Goal: Information Seeking & Learning: Learn about a topic

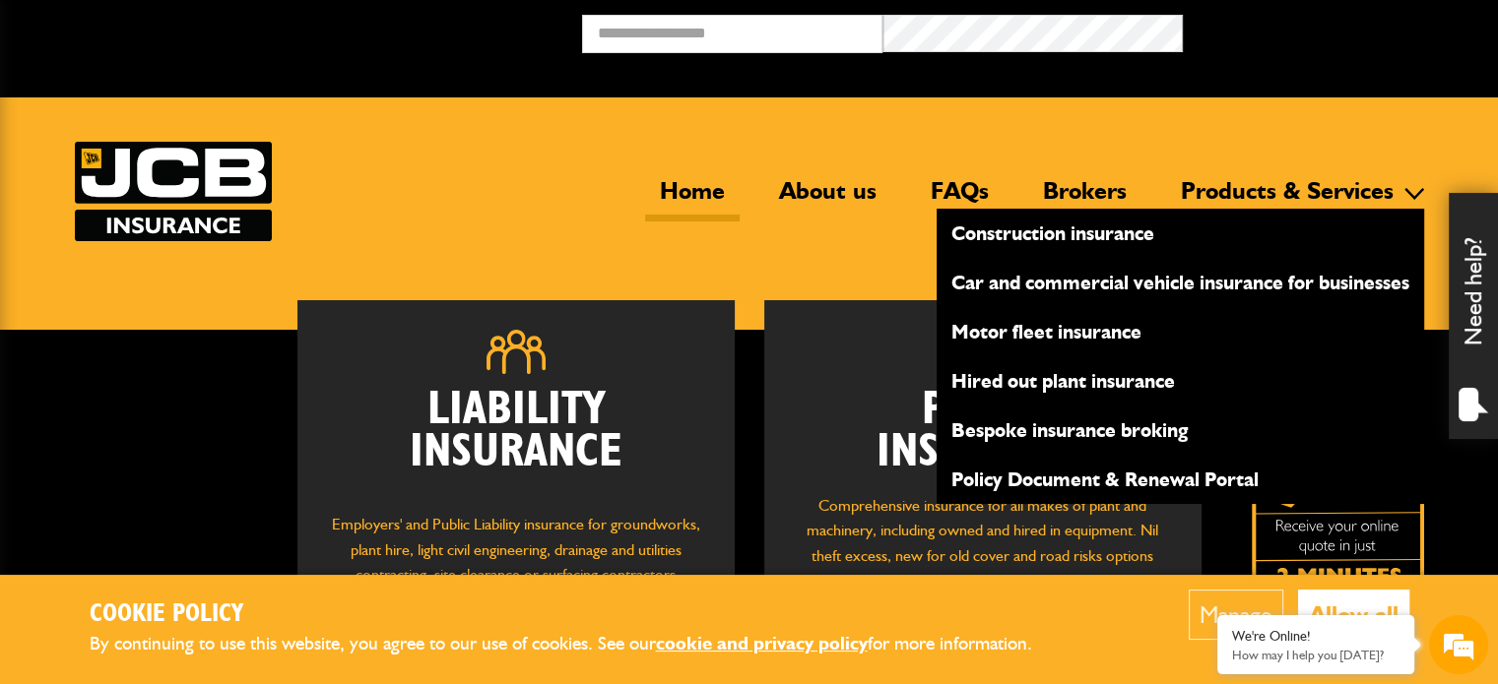
click at [1263, 186] on link "Products & Services" at bounding box center [1287, 198] width 242 height 45
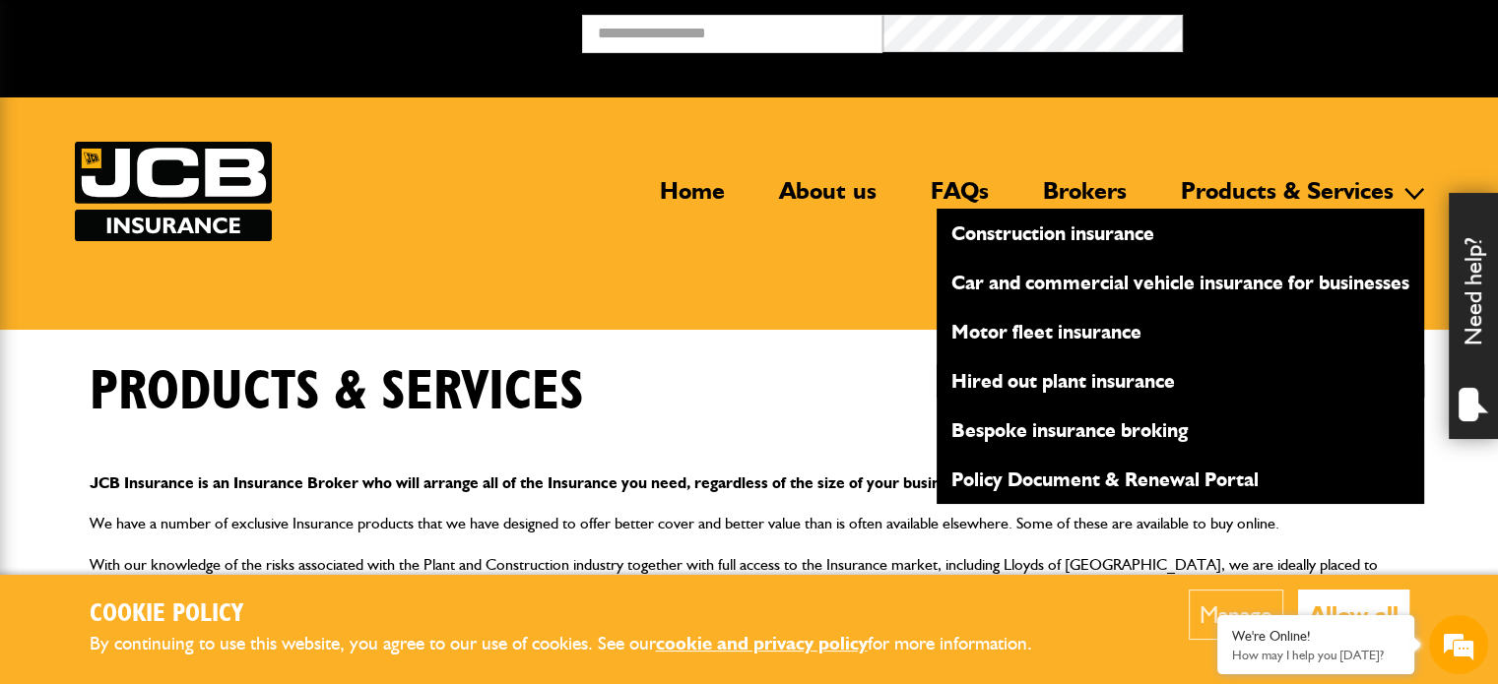
click at [1067, 380] on link "Hired out plant insurance" at bounding box center [1179, 380] width 487 height 33
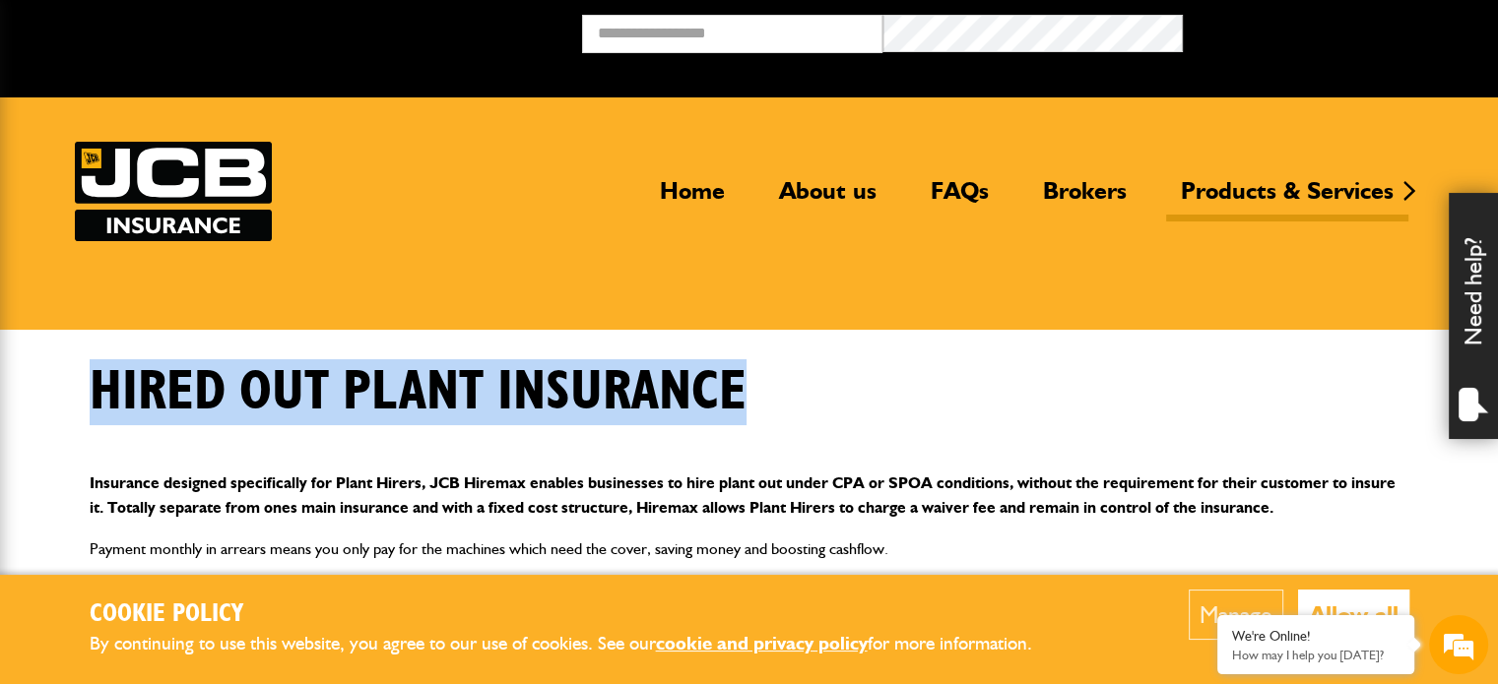
drag, startPoint x: 96, startPoint y: 385, endPoint x: 766, endPoint y: 384, distance: 670.6
click at [752, 382] on div "Hired out plant insurance" at bounding box center [749, 407] width 1349 height 96
click at [796, 384] on div "Hired out plant insurance" at bounding box center [749, 407] width 1349 height 96
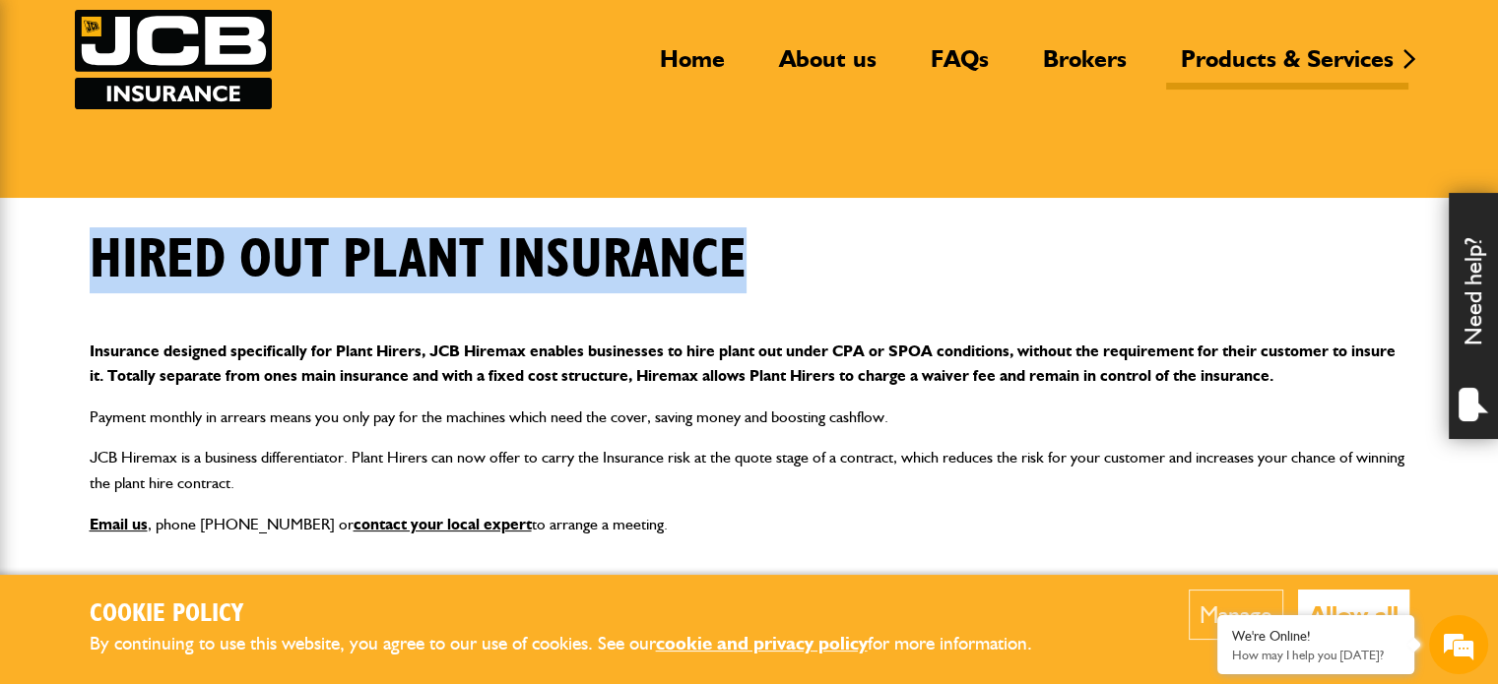
scroll to position [31, 0]
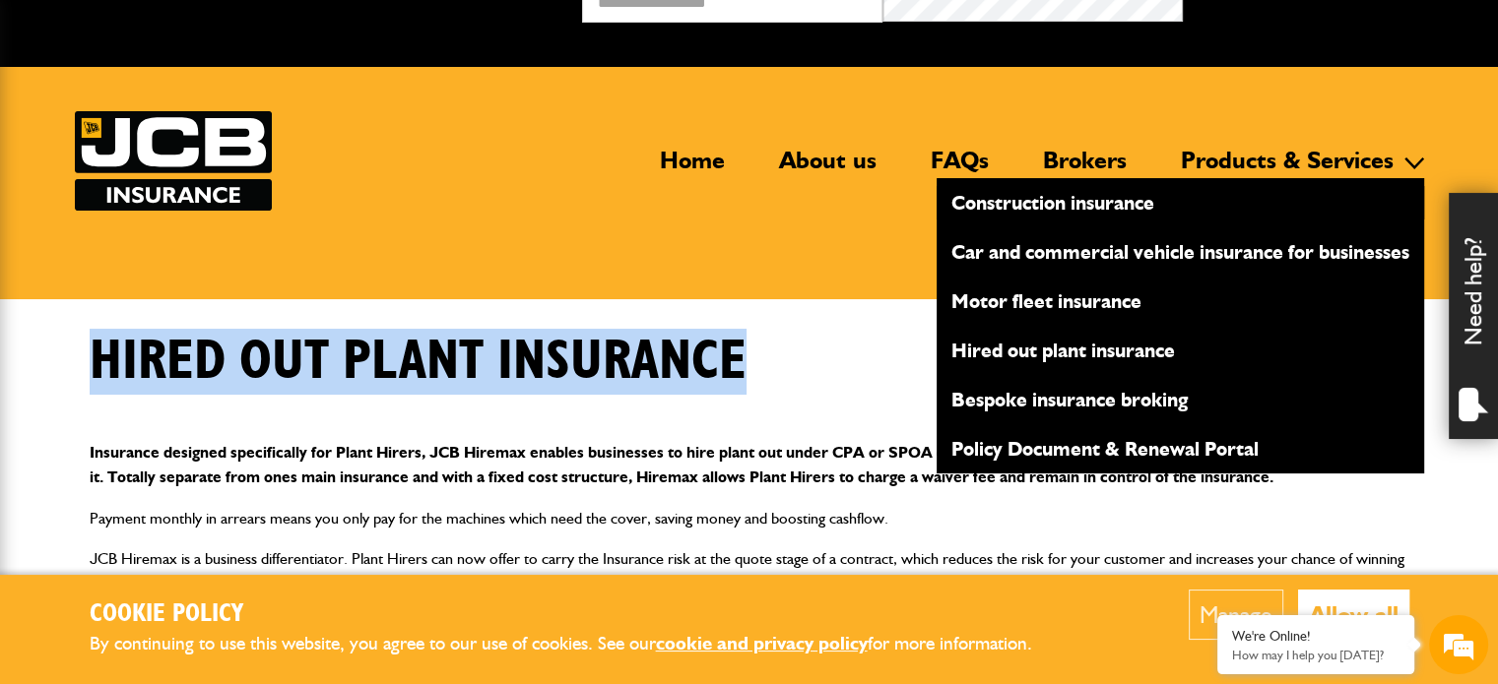
click at [1011, 191] on link "Construction insurance" at bounding box center [1179, 202] width 487 height 33
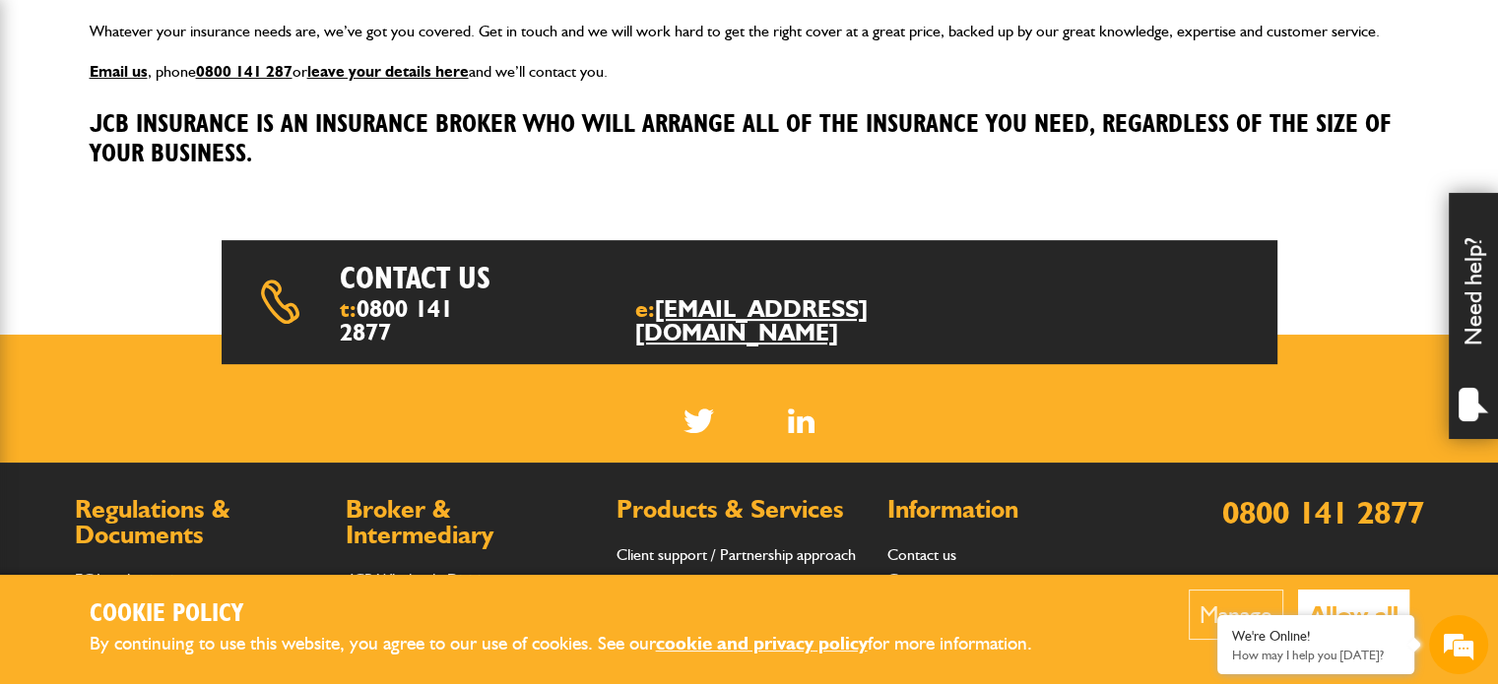
scroll to position [807, 0]
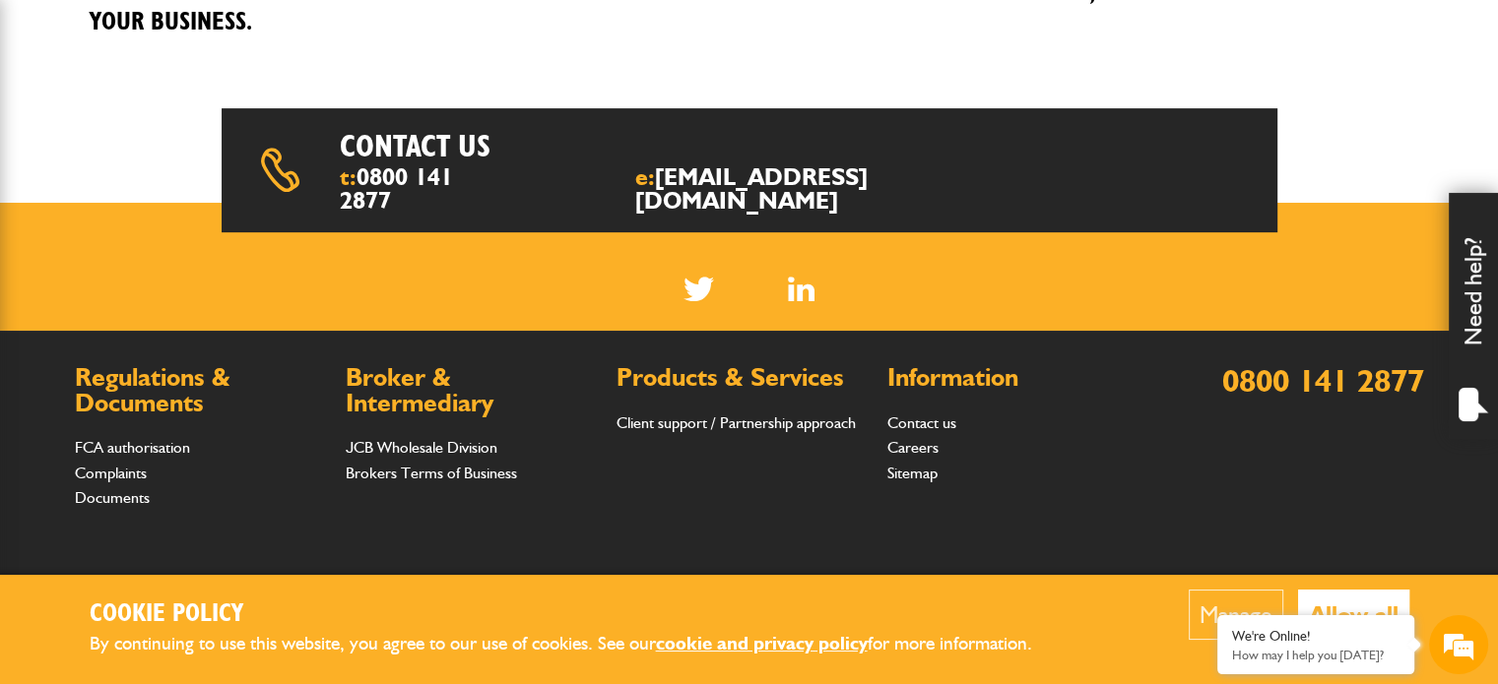
click at [753, 476] on div "Products & Services Client support / Partnership approach" at bounding box center [741, 438] width 251 height 146
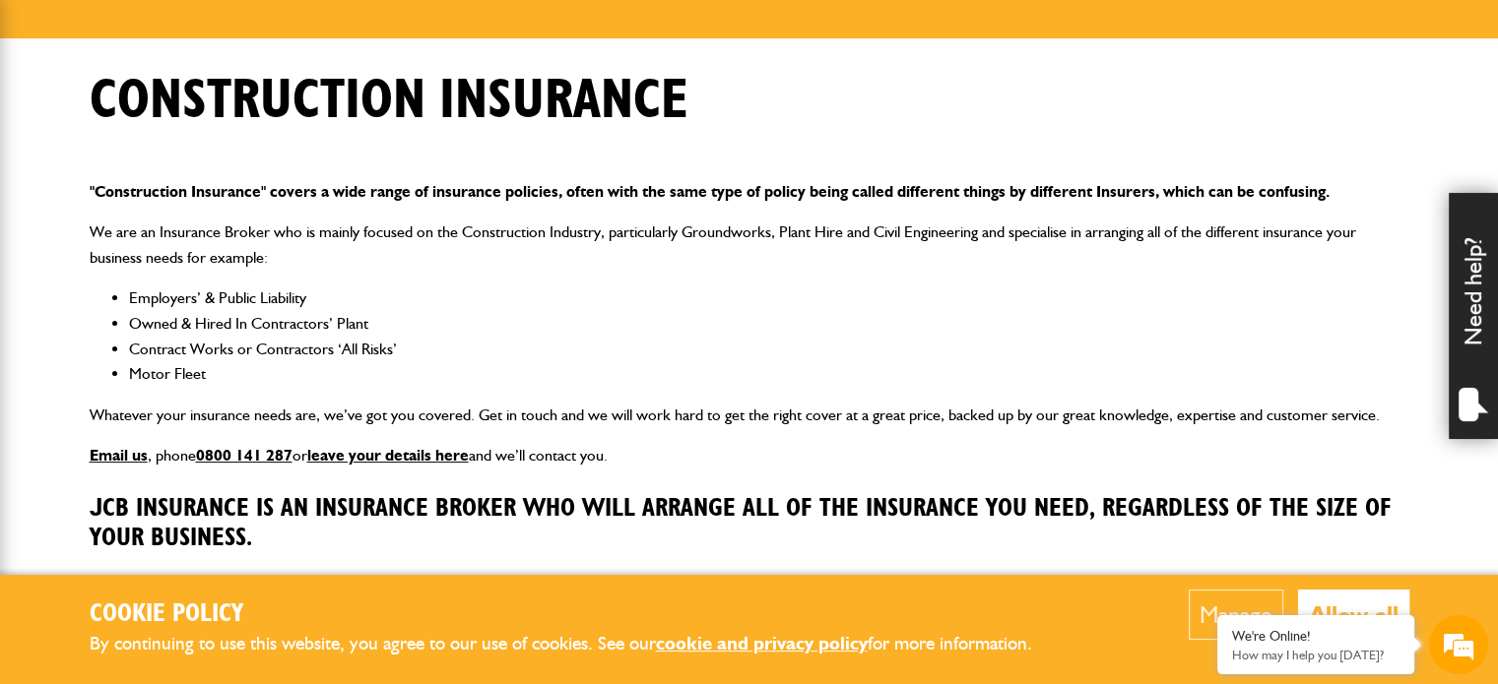
scroll to position [217, 0]
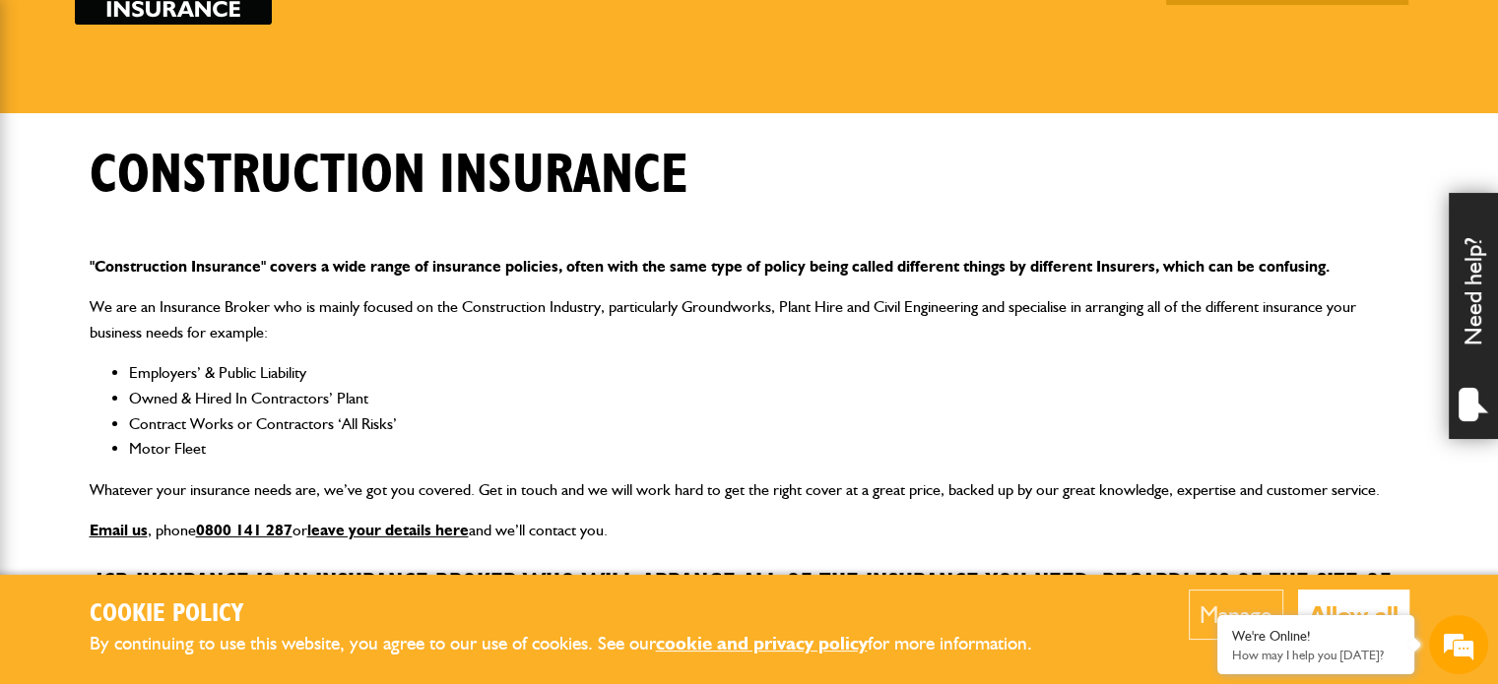
click at [660, 394] on li "Owned & Hired In Contractors’ Plant" at bounding box center [769, 399] width 1280 height 26
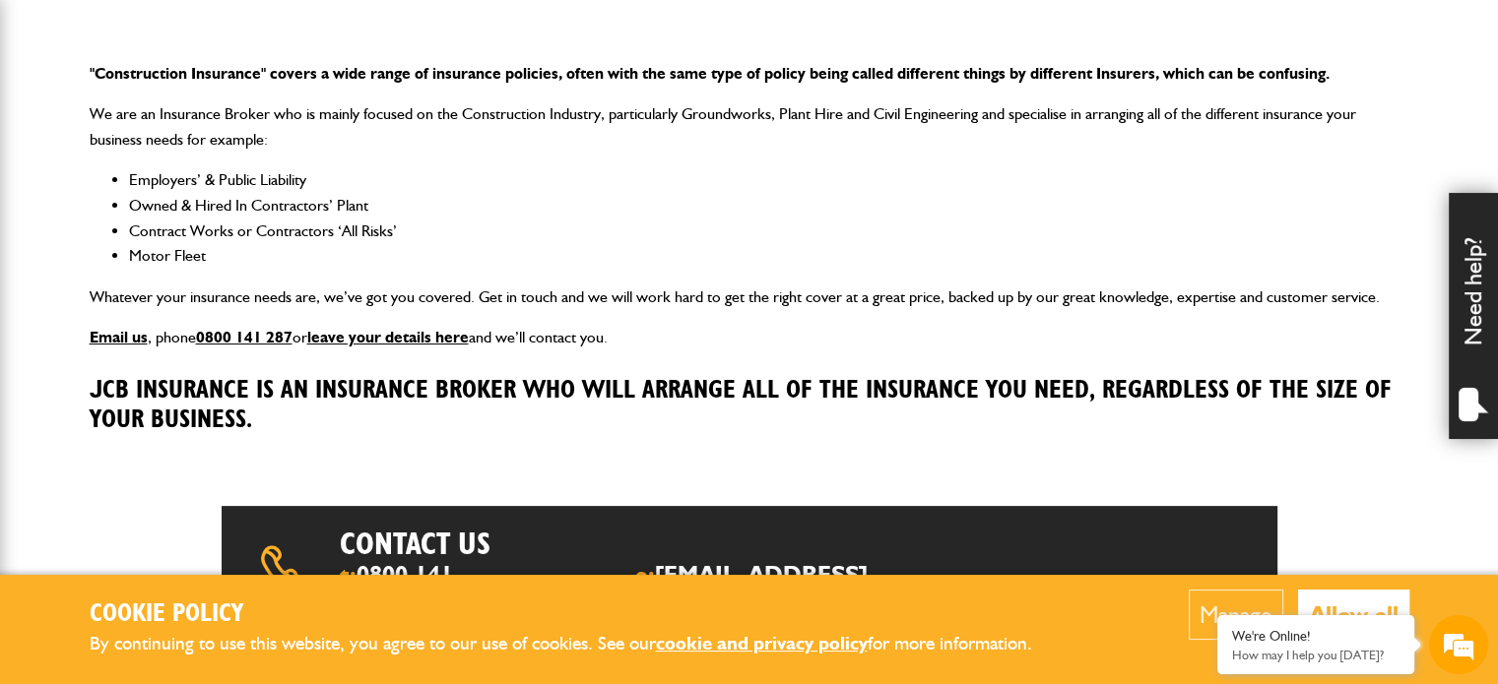
scroll to position [414, 0]
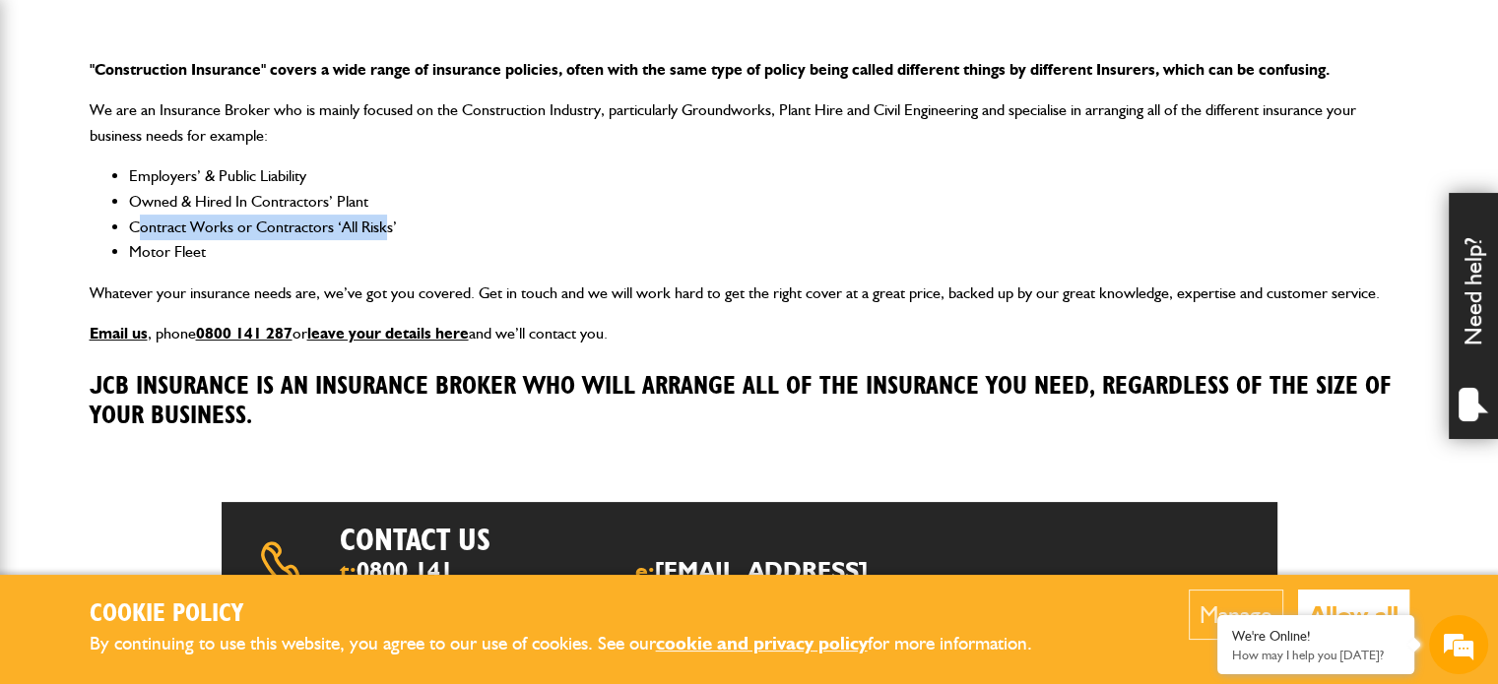
drag, startPoint x: 146, startPoint y: 220, endPoint x: 397, endPoint y: 223, distance: 251.1
click at [397, 223] on li "Contract Works or Contractors ‘All Risks’" at bounding box center [769, 228] width 1280 height 26
click at [208, 212] on ul "Employers’ & Public Liability Owned & Hired In Contractors’ Plant Contract Work…" at bounding box center [750, 213] width 1320 height 100
click at [183, 205] on li "Owned & Hired In Contractors’ Plant" at bounding box center [769, 202] width 1280 height 26
click at [259, 270] on div ""Construction Insurance" covers a wide range of insurance policies, often with …" at bounding box center [749, 249] width 1349 height 417
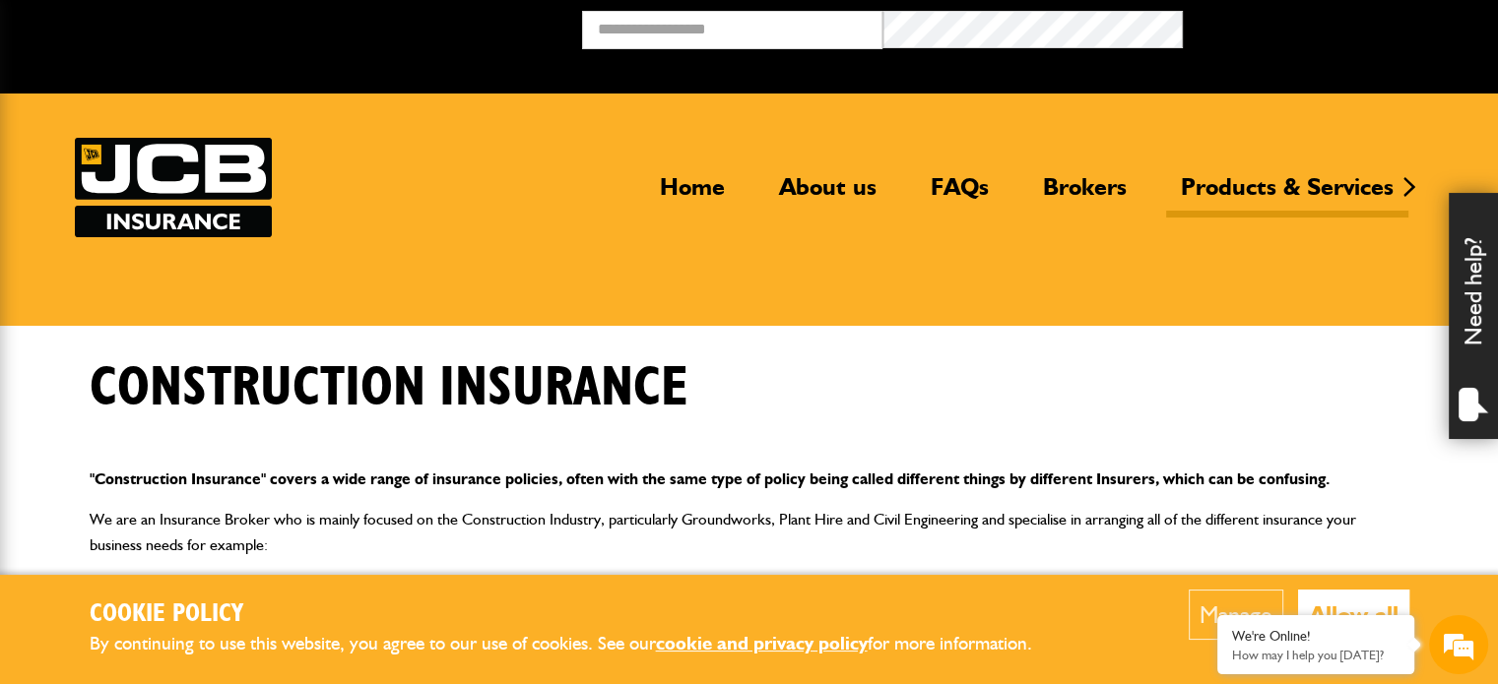
scroll to position [0, 0]
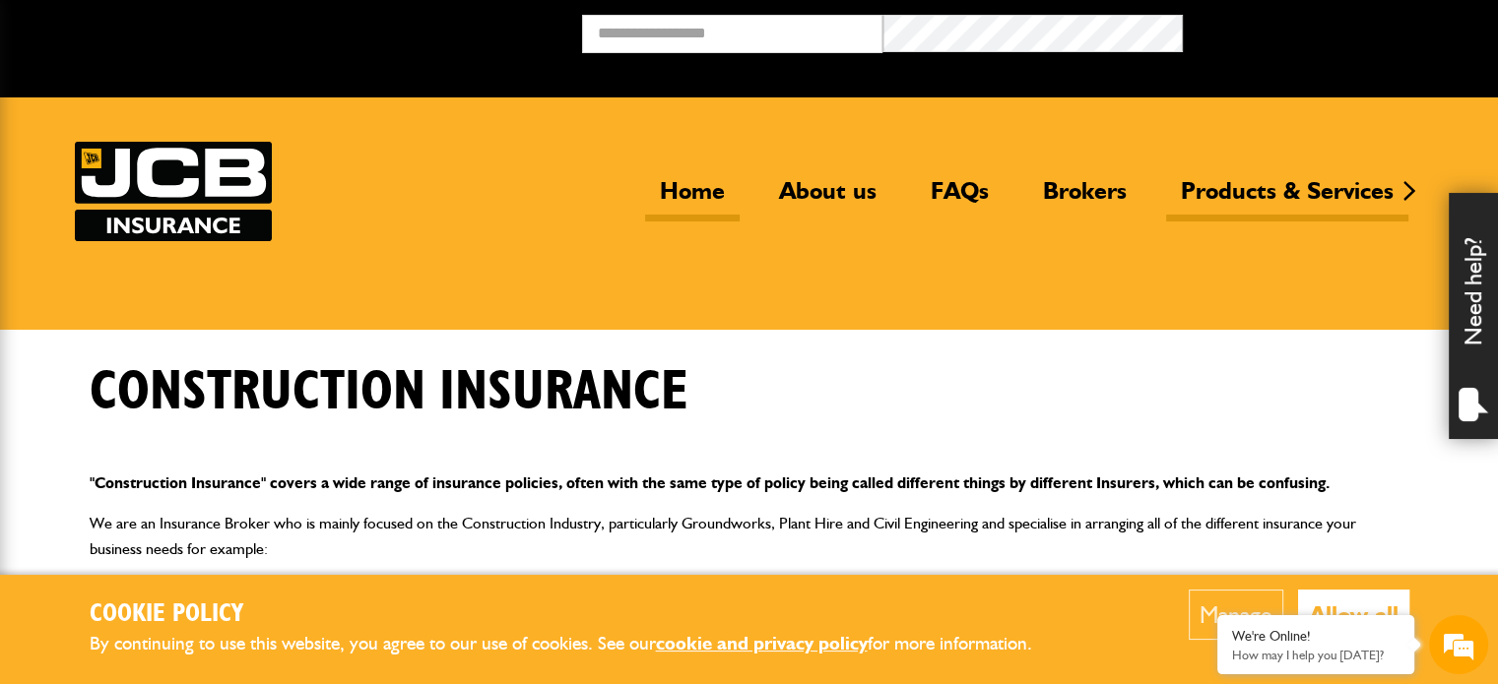
click at [690, 192] on link "Home" at bounding box center [692, 198] width 95 height 45
